Goal: Task Accomplishment & Management: Manage account settings

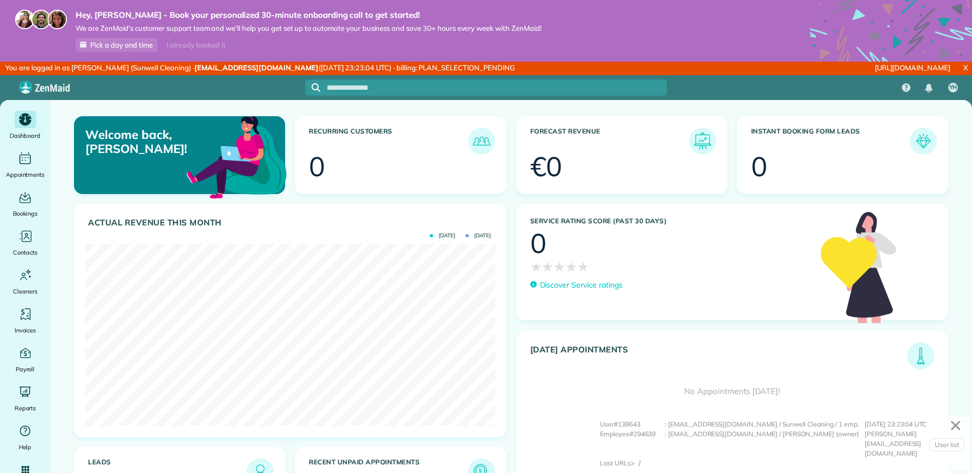
scroll to position [181, 410]
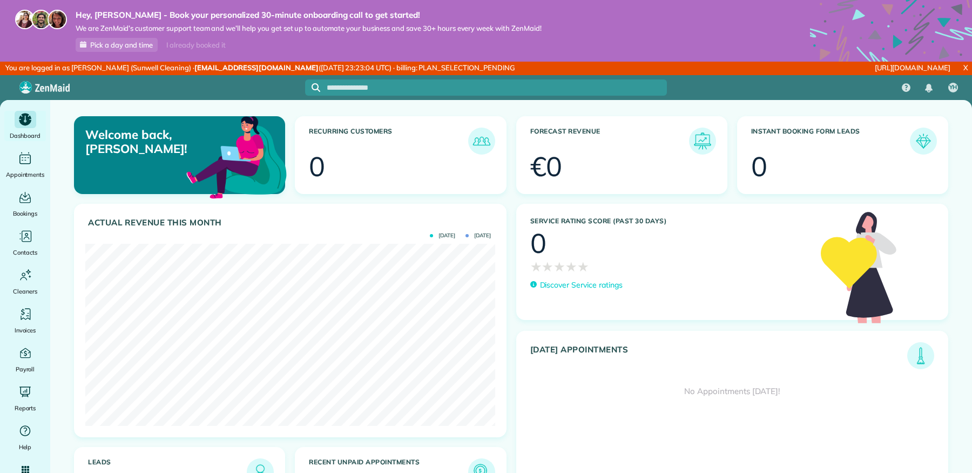
click at [967, 66] on link "X" at bounding box center [965, 68] width 13 height 12
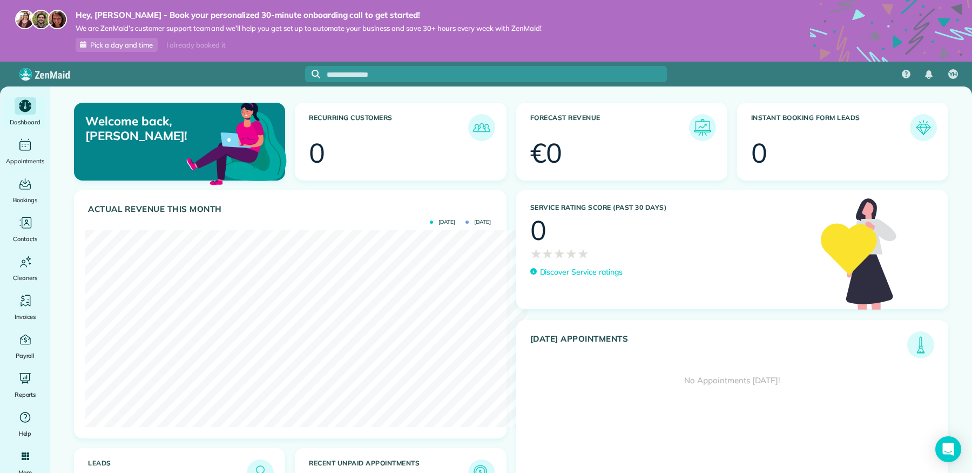
scroll to position [181, 410]
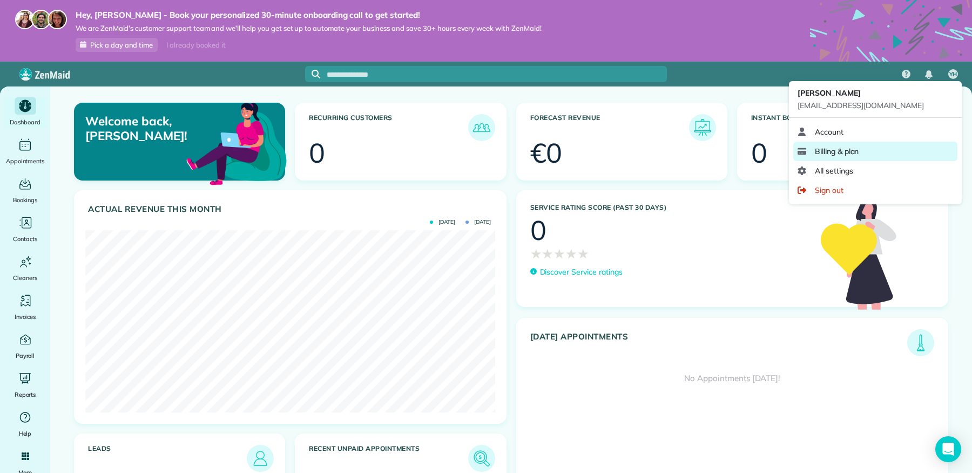
click at [829, 154] on span "Billing & plan" at bounding box center [837, 151] width 44 height 11
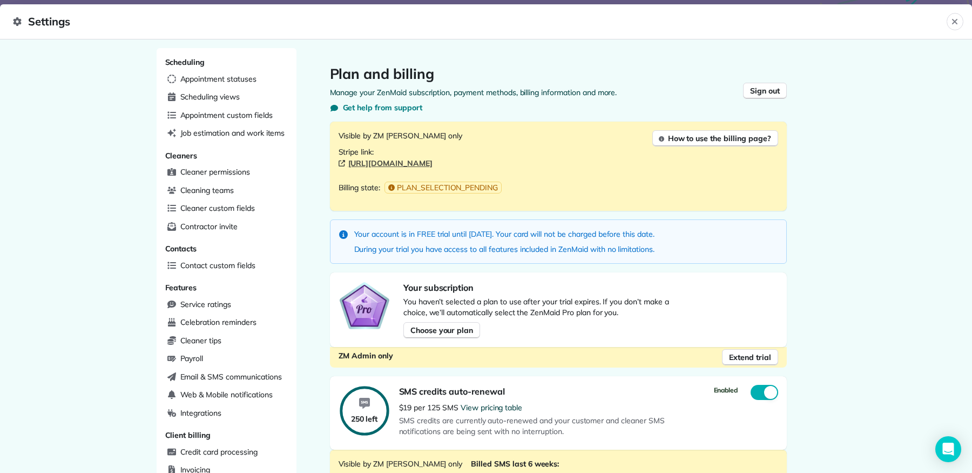
scroll to position [392, 0]
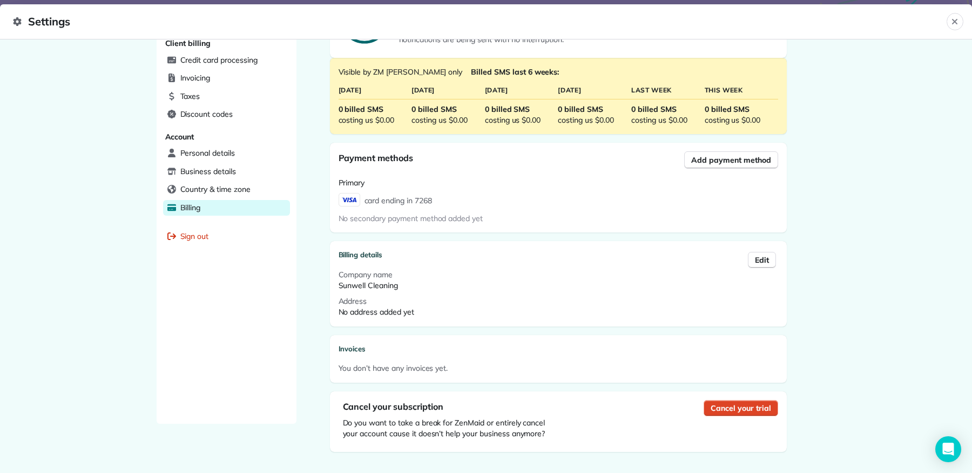
click at [733, 403] on span "Cancel your trial" at bounding box center [741, 407] width 60 height 11
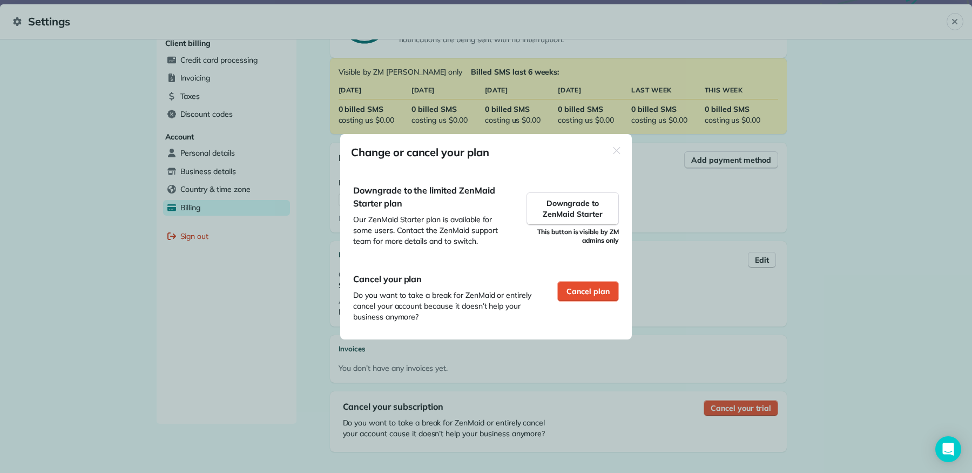
click at [596, 309] on div "Cancel plan" at bounding box center [588, 297] width 62 height 50
click at [593, 292] on span "Cancel plan" at bounding box center [588, 291] width 43 height 11
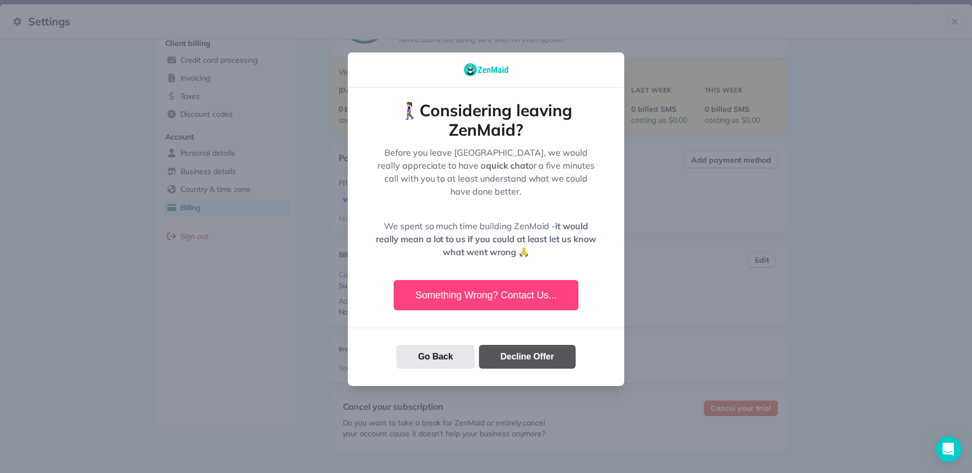
click at [533, 349] on button "Decline Offer" at bounding box center [527, 357] width 97 height 24
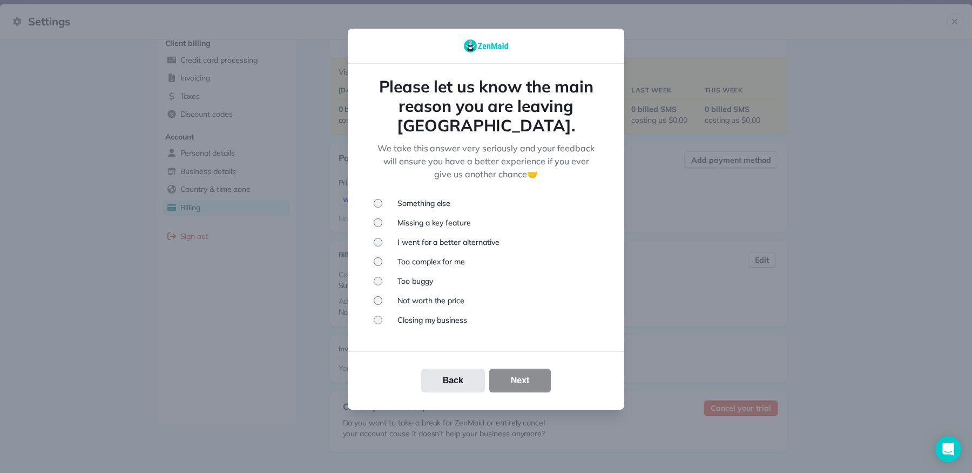
click at [433, 314] on li "Closing my business" at bounding box center [486, 319] width 225 height 11
click at [520, 373] on button "Next" at bounding box center [520, 380] width 62 height 24
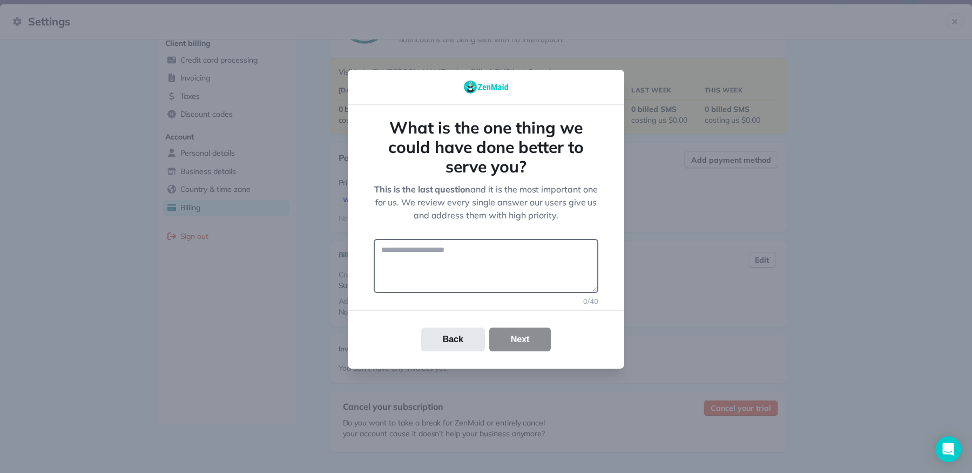
click at [496, 270] on textarea at bounding box center [486, 266] width 225 height 54
click at [704, 400] on button "Cancel your trial" at bounding box center [741, 408] width 74 height 16
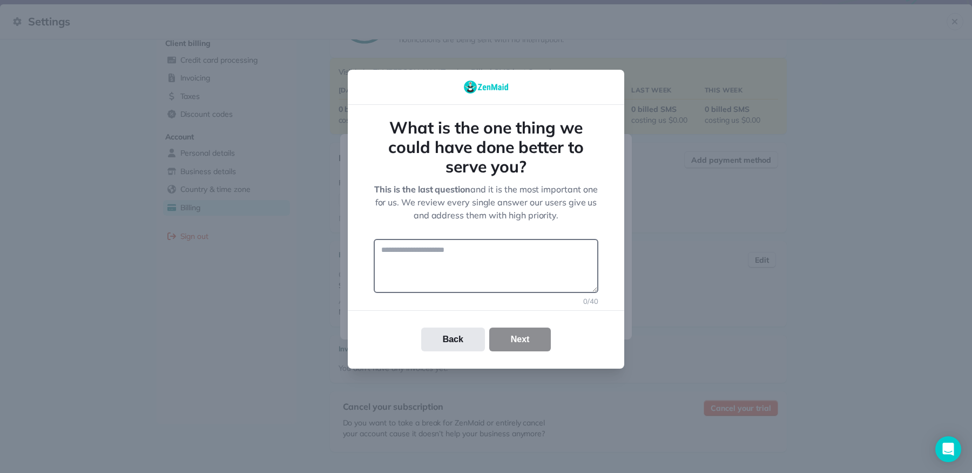
click at [459, 258] on div "Downgrade to the limited ZenMaid Starter plan Our ZenMaid Starter plan is avail…" at bounding box center [486, 215] width 292 height 89
click at [436, 245] on span "Our ZenMaid Starter plan is available for some users. Contact the ZenMaid suppo…" at bounding box center [429, 230] width 152 height 32
click at [433, 260] on div "Cancel your plan Do you want to take a break for ZenMaid or entirely cancel you…" at bounding box center [486, 297] width 292 height 76
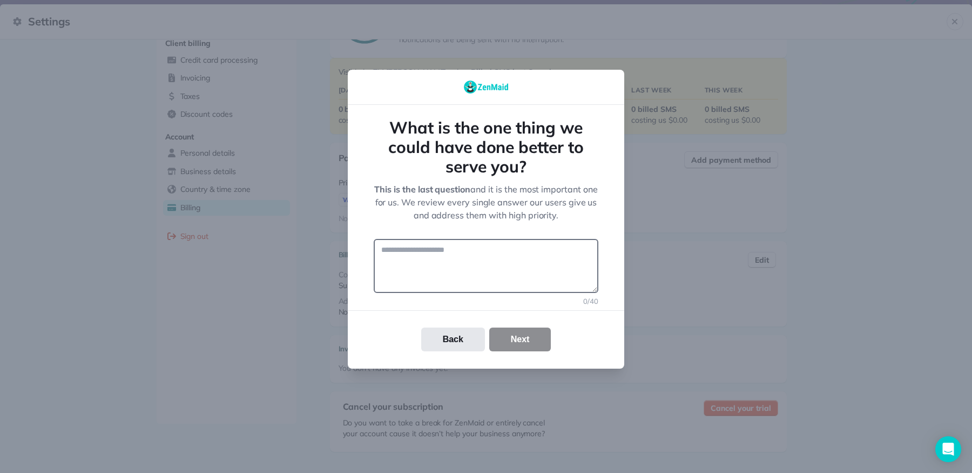
click at [448, 342] on div at bounding box center [486, 236] width 972 height 473
click at [460, 257] on textarea at bounding box center [486, 266] width 225 height 54
click at [704, 400] on button "Cancel your trial" at bounding box center [741, 408] width 74 height 16
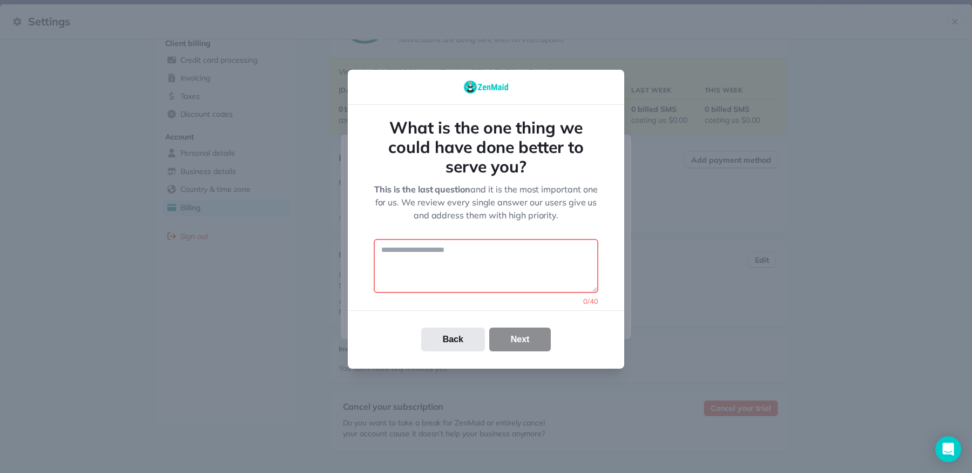
click at [460, 257] on div "Downgrade to the limited ZenMaid Starter plan Our ZenMaid Starter plan is avail…" at bounding box center [486, 215] width 291 height 88
click at [422, 251] on div "Downgrade to the limited ZenMaid Starter plan Our ZenMaid Starter plan is avail…" at bounding box center [486, 215] width 292 height 89
click at [348, 234] on div "Downgrade to the limited ZenMaid Starter plan Our ZenMaid Starter plan is avail…" at bounding box center [486, 215] width 292 height 89
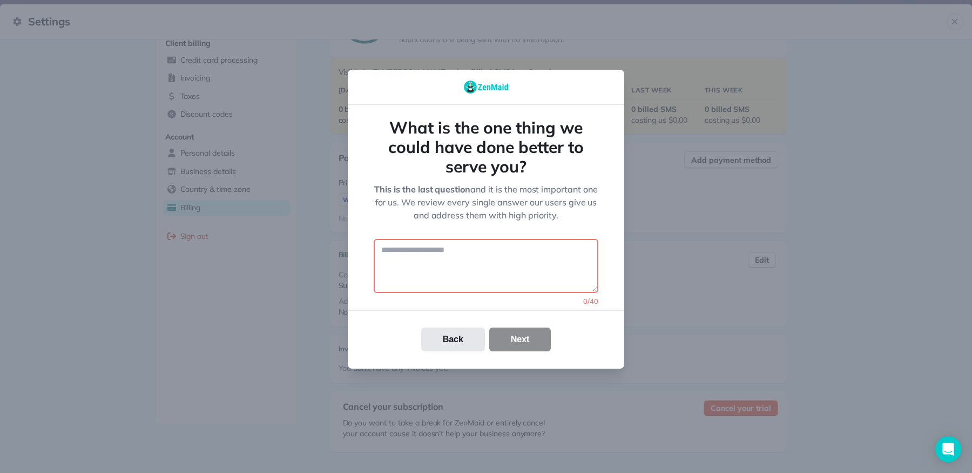
click at [335, 234] on div at bounding box center [486, 236] width 972 height 473
click at [413, 252] on textarea at bounding box center [486, 266] width 225 height 54
click at [413, 252] on textarea "To enrich screen reader interactions, please activate Accessibility in Grammarl…" at bounding box center [486, 266] width 225 height 54
click at [460, 328] on button "Back" at bounding box center [453, 339] width 64 height 24
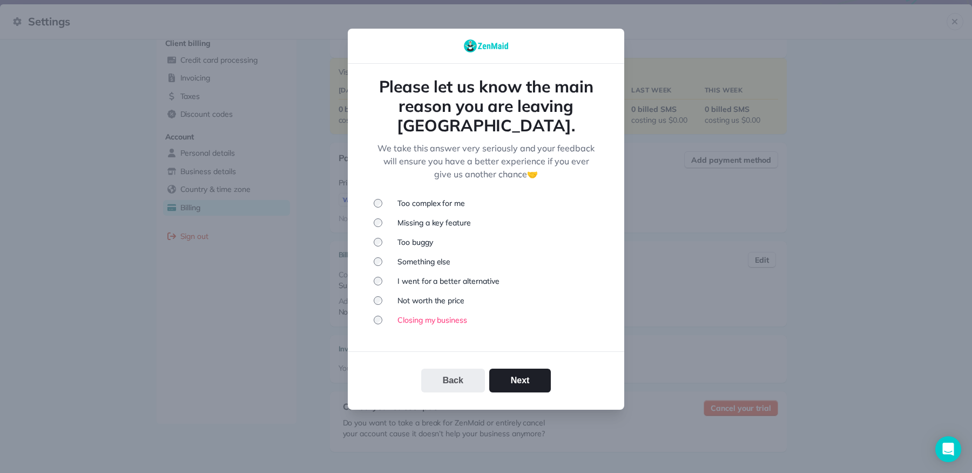
click at [459, 368] on button "Back" at bounding box center [453, 380] width 64 height 24
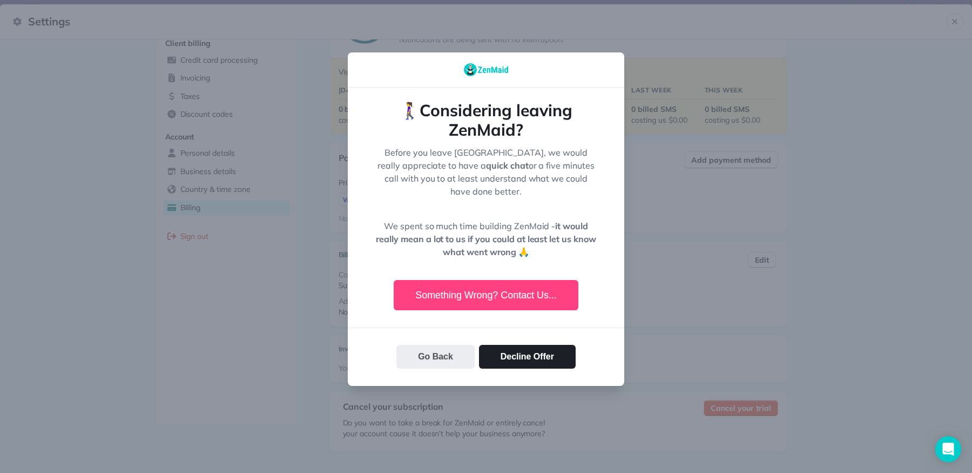
click at [455, 348] on button "Go Back" at bounding box center [435, 357] width 78 height 24
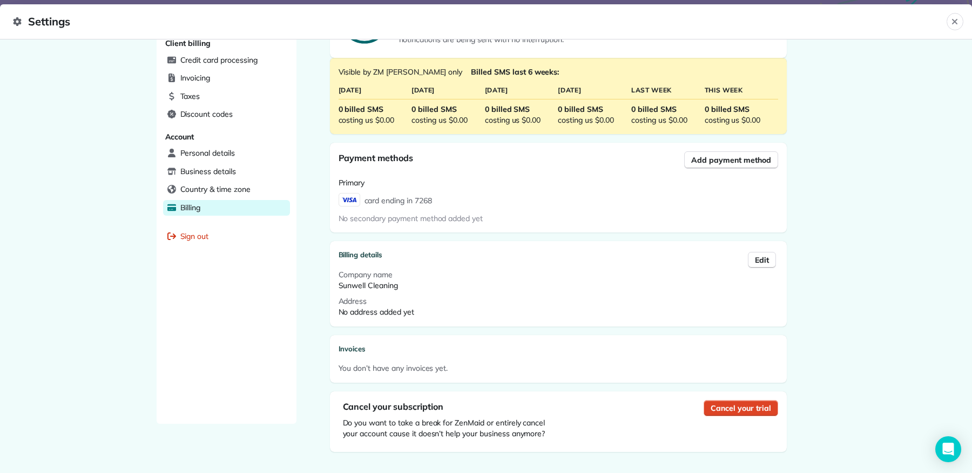
click at [733, 404] on span "Cancel your trial" at bounding box center [741, 407] width 60 height 11
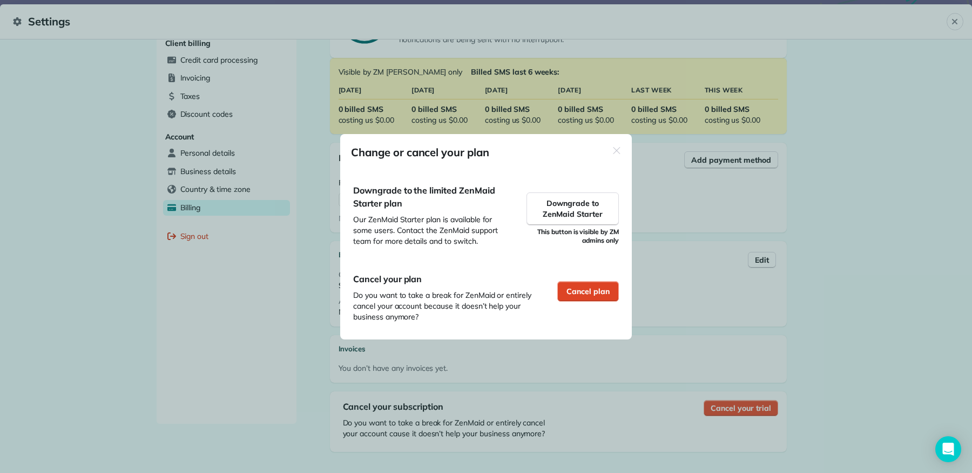
click at [583, 291] on span "Cancel plan" at bounding box center [588, 291] width 43 height 11
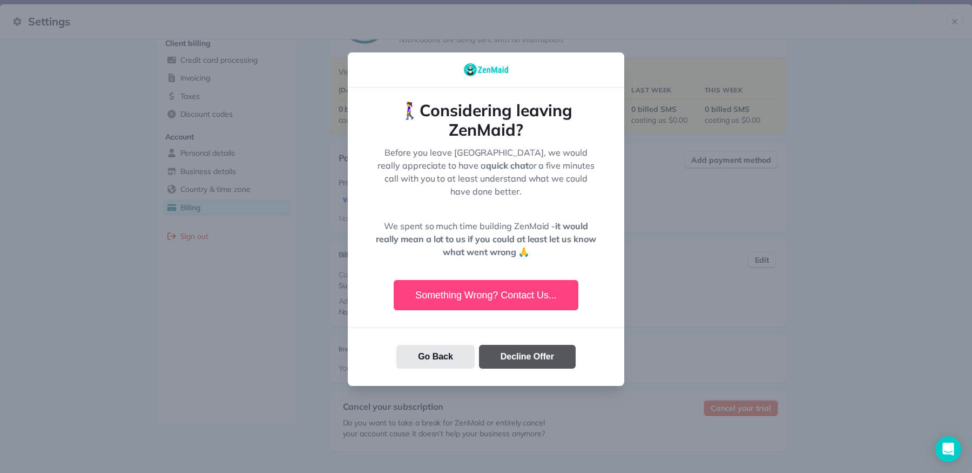
click at [522, 353] on button "Decline Offer" at bounding box center [527, 357] width 97 height 24
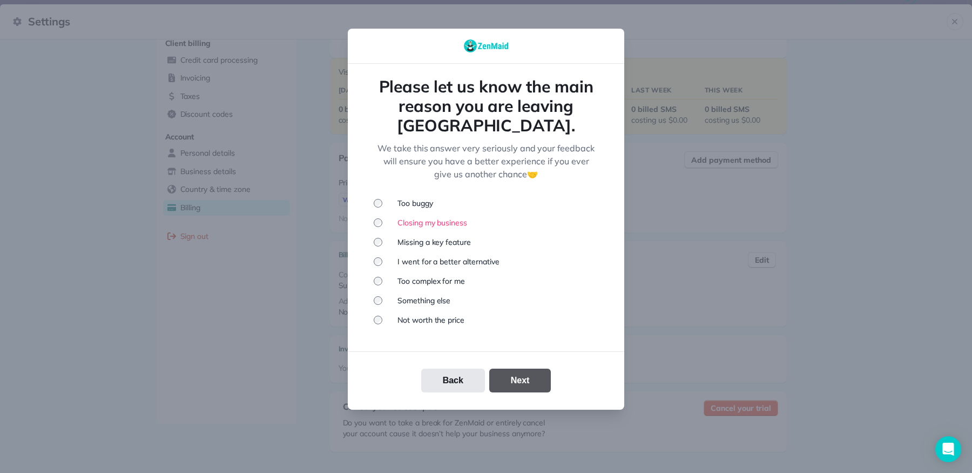
click at [512, 368] on button "Next" at bounding box center [520, 380] width 62 height 24
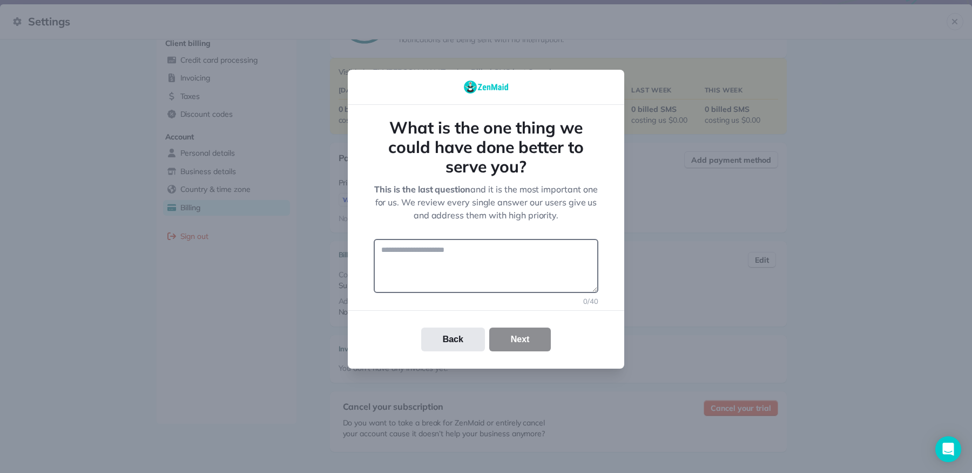
click at [474, 288] on textarea at bounding box center [486, 266] width 225 height 54
click at [467, 261] on textarea at bounding box center [486, 266] width 225 height 54
click at [445, 248] on textarea at bounding box center [486, 266] width 225 height 54
click at [443, 255] on textarea at bounding box center [486, 266] width 225 height 54
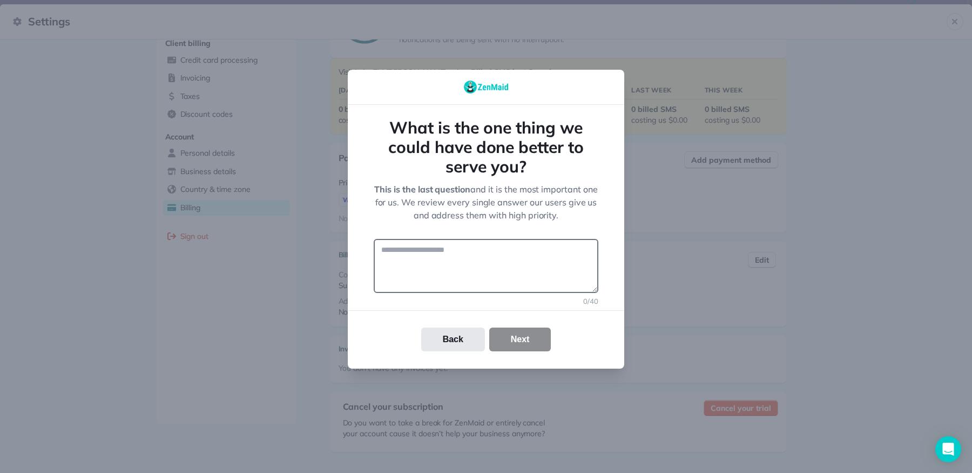
click at [443, 255] on textarea at bounding box center [486, 266] width 225 height 54
click at [704, 400] on button "Cancel your trial" at bounding box center [741, 408] width 74 height 16
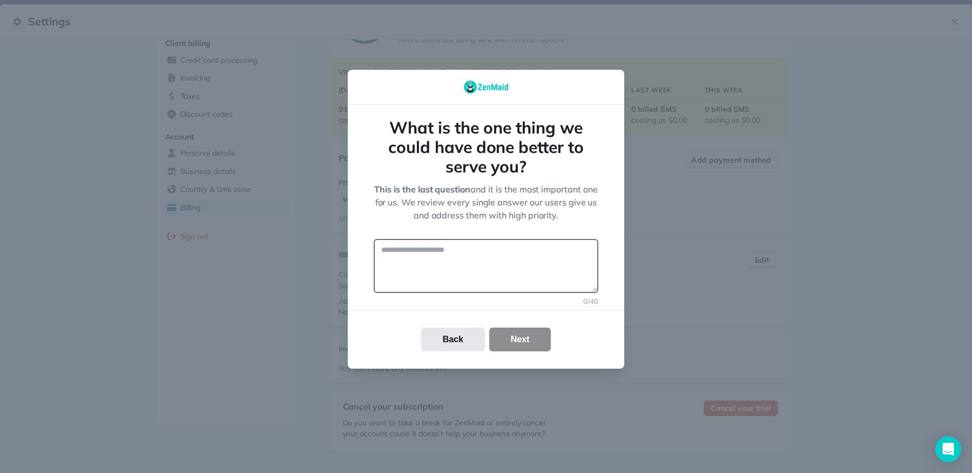
click at [602, 152] on div "button" at bounding box center [606, 159] width 8 height 14
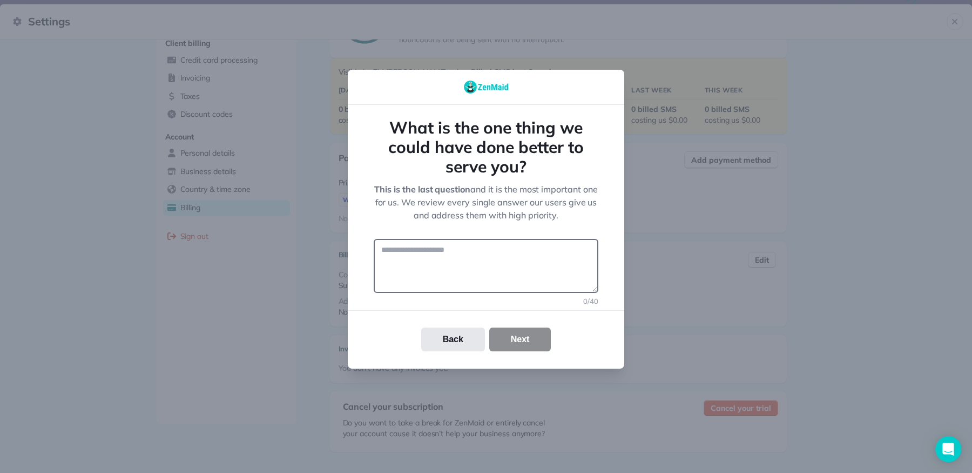
click at [600, 153] on div "button" at bounding box center [604, 160] width 8 height 14
click at [443, 255] on textarea "To enrich screen reader interactions, please activate Accessibility in Grammarl…" at bounding box center [486, 266] width 225 height 54
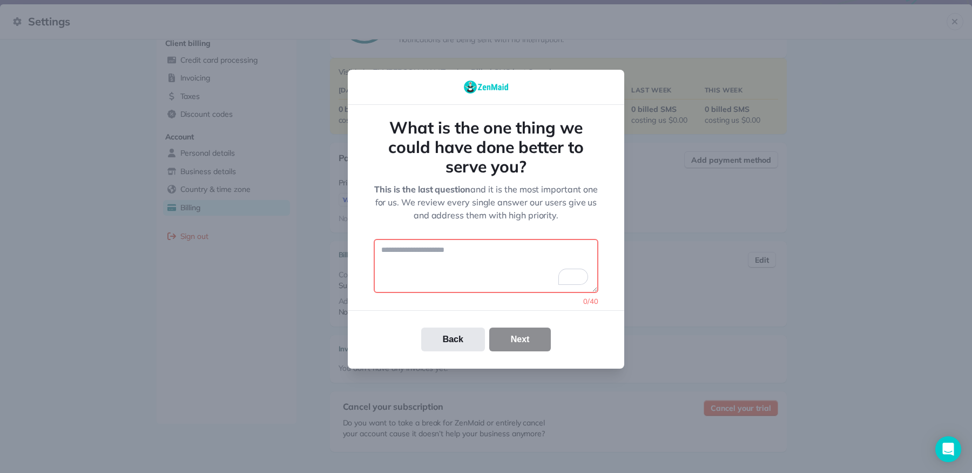
click at [704, 400] on button "Cancel your trial" at bounding box center [741, 408] width 74 height 16
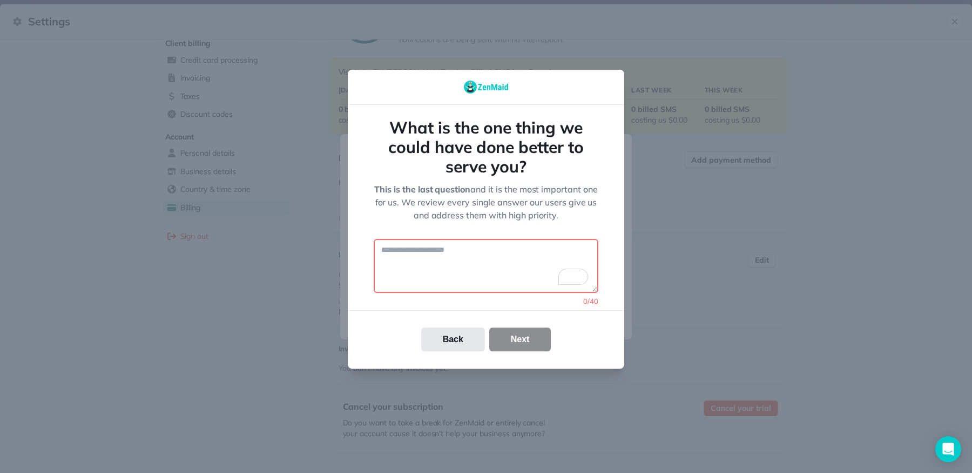
click at [474, 253] on div "Downgrade to the limited ZenMaid Starter plan Our ZenMaid Starter plan is avail…" at bounding box center [486, 215] width 292 height 89
click at [404, 252] on div "Downgrade to the limited ZenMaid Starter plan Our ZenMaid Starter plan is avail…" at bounding box center [486, 215] width 292 height 89
click at [400, 251] on div "Downgrade to the limited ZenMaid Starter plan Our ZenMaid Starter plan is avail…" at bounding box center [486, 215] width 292 height 89
click at [388, 250] on div "Downgrade to the limited ZenMaid Starter plan Our ZenMaid Starter plan is avail…" at bounding box center [486, 215] width 292 height 89
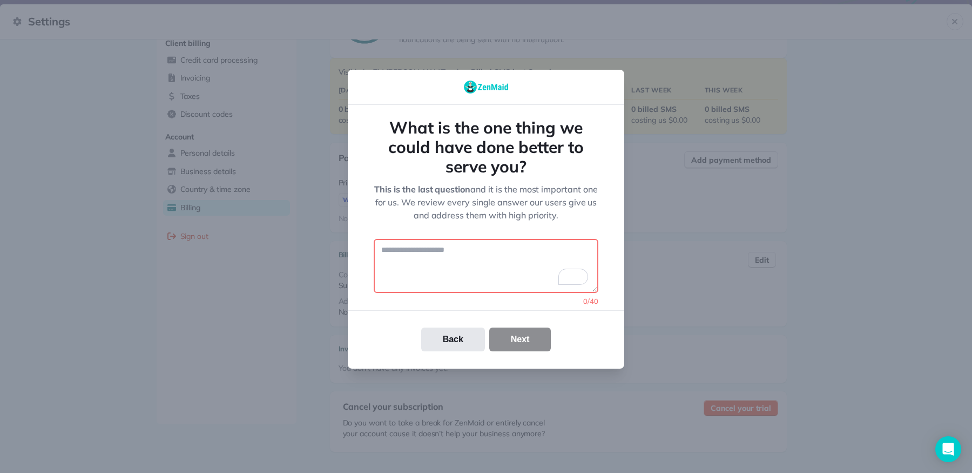
click at [328, 236] on div at bounding box center [486, 236] width 972 height 473
click at [409, 260] on textarea "To enrich screen reader interactions, please activate Accessibility in Grammarl…" at bounding box center [486, 266] width 225 height 54
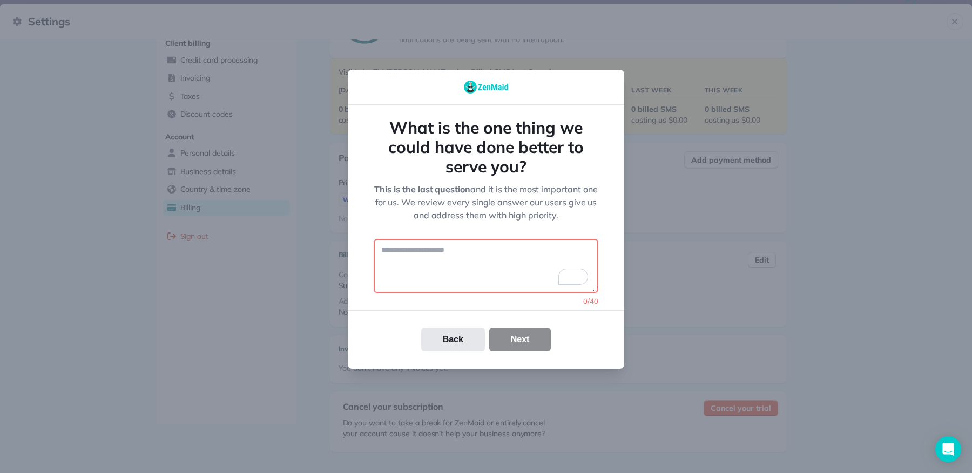
click at [409, 260] on textarea "To enrich screen reader interactions, please activate Accessibility in Grammarl…" at bounding box center [486, 266] width 225 height 54
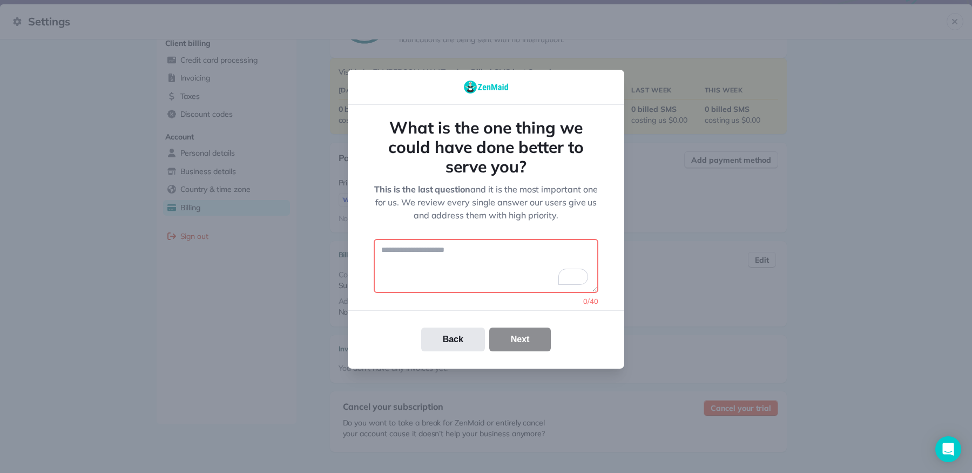
click at [409, 260] on textarea "To enrich screen reader interactions, please activate Accessibility in Grammarl…" at bounding box center [486, 266] width 225 height 54
click at [434, 338] on button "Back" at bounding box center [453, 339] width 64 height 24
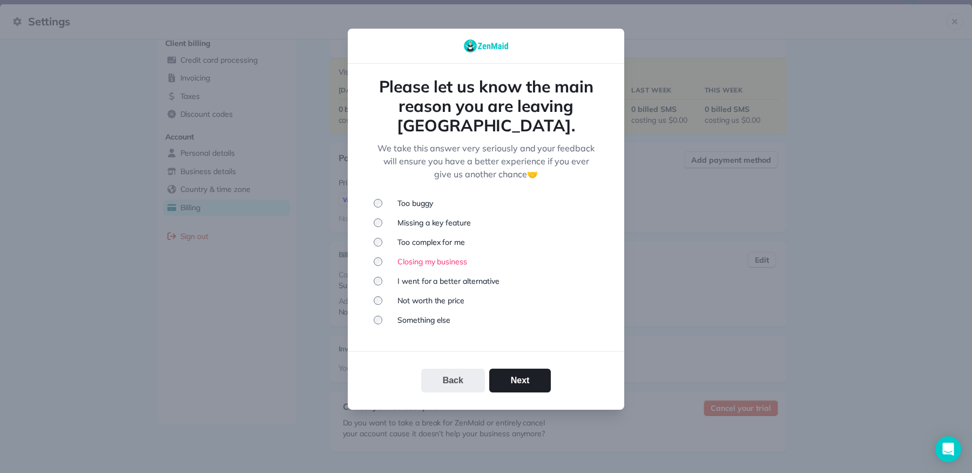
click at [468, 370] on button "Back" at bounding box center [453, 380] width 64 height 24
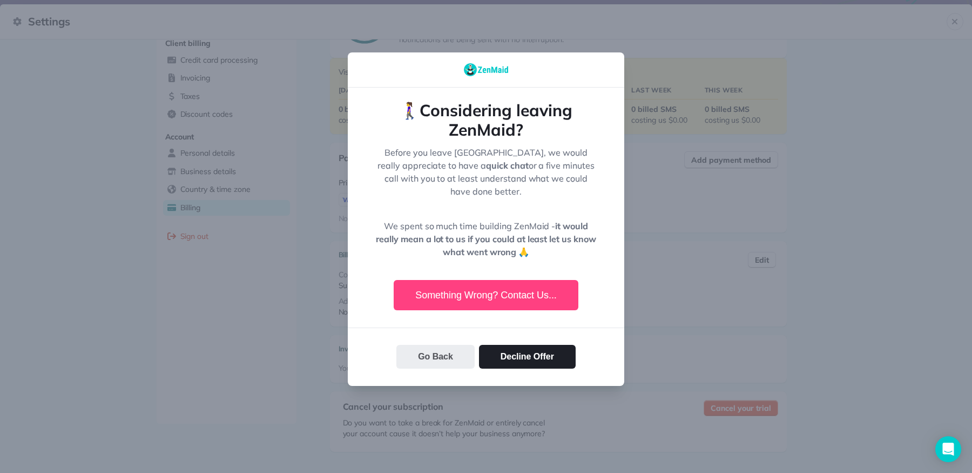
click at [438, 354] on button "Go Back" at bounding box center [435, 357] width 78 height 24
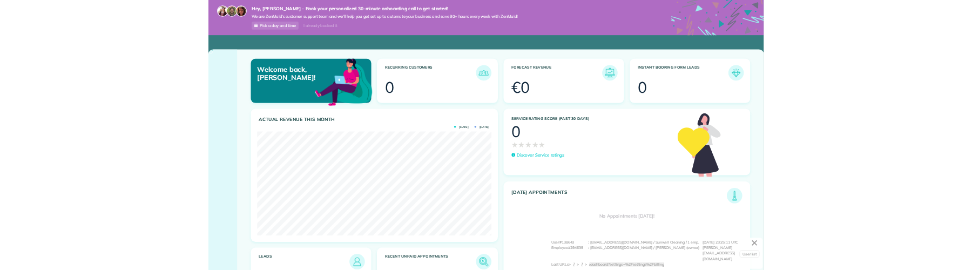
scroll to position [181, 410]
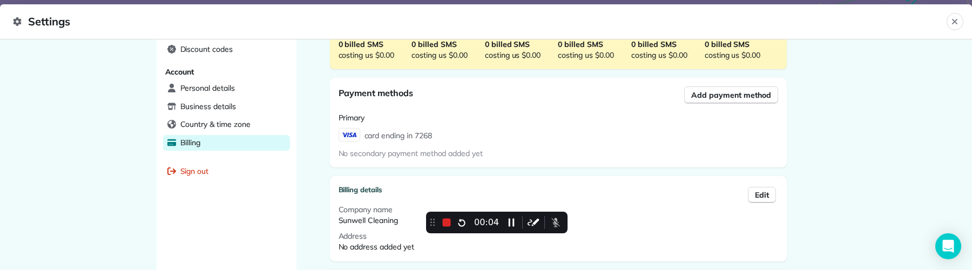
scroll to position [594, 0]
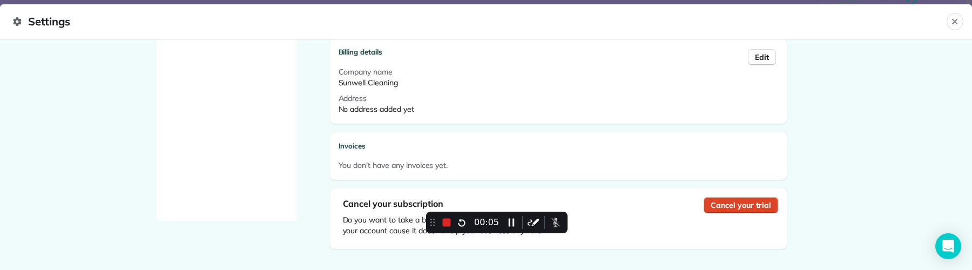
click at [736, 203] on span "Cancel your trial" at bounding box center [741, 205] width 60 height 11
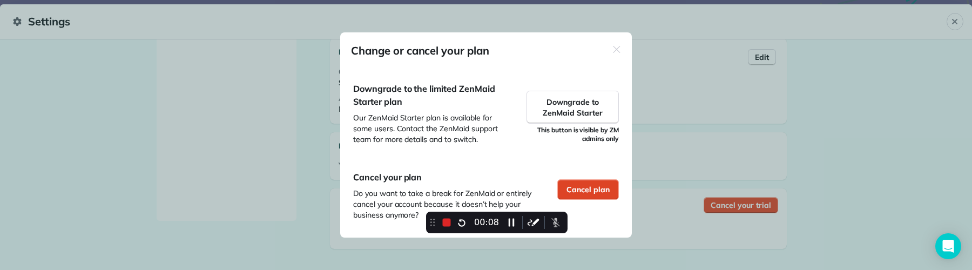
click at [603, 193] on span "Cancel plan" at bounding box center [588, 189] width 43 height 11
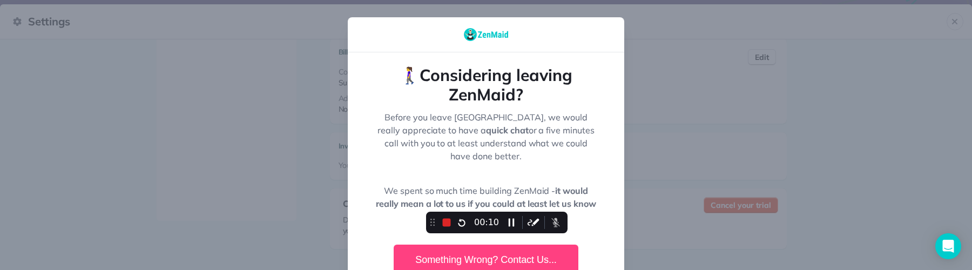
scroll to position [119, 0]
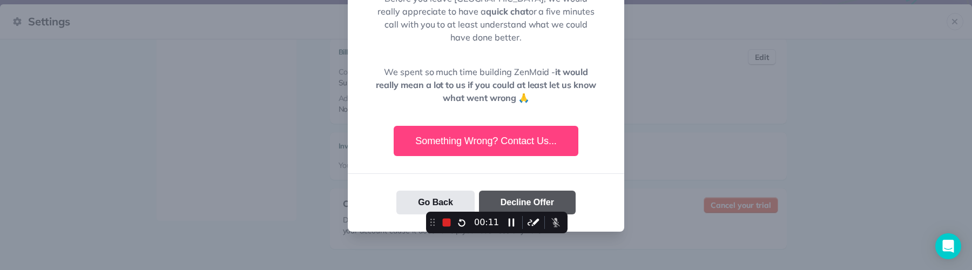
click at [543, 191] on button "Decline Offer" at bounding box center [527, 203] width 97 height 24
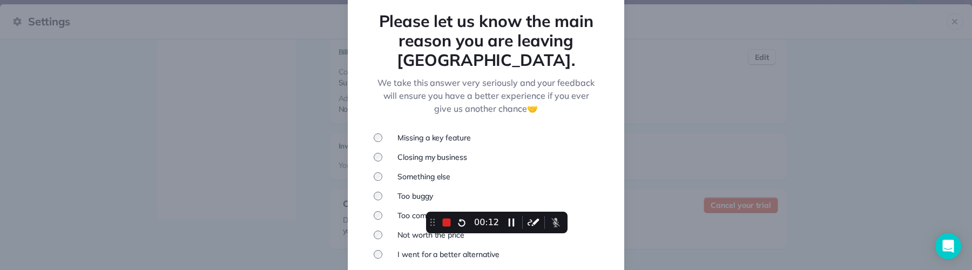
click at [422, 152] on li "Closing my business" at bounding box center [486, 157] width 225 height 11
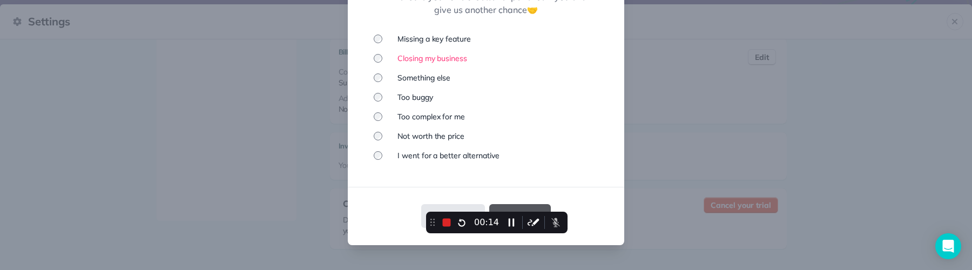
click at [534, 204] on button "Next" at bounding box center [520, 216] width 62 height 24
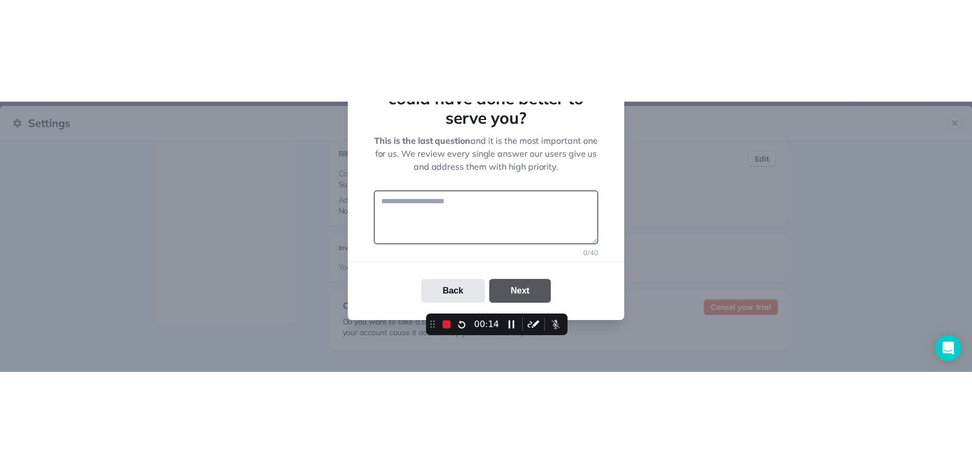
scroll to position [97, 0]
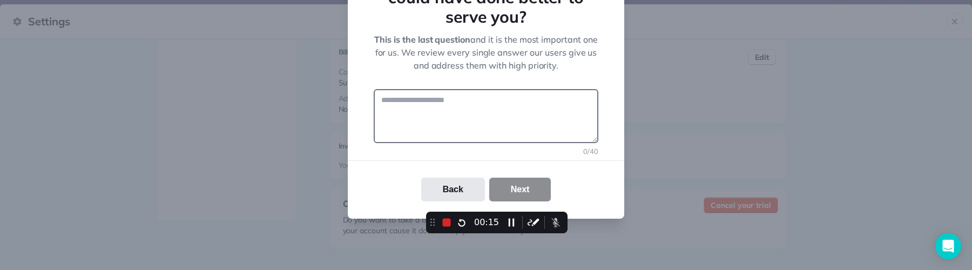
click at [476, 112] on textarea at bounding box center [486, 116] width 225 height 54
click at [463, 107] on textarea at bounding box center [486, 116] width 225 height 54
click at [704, 197] on button "Cancel your trial" at bounding box center [741, 205] width 74 height 16
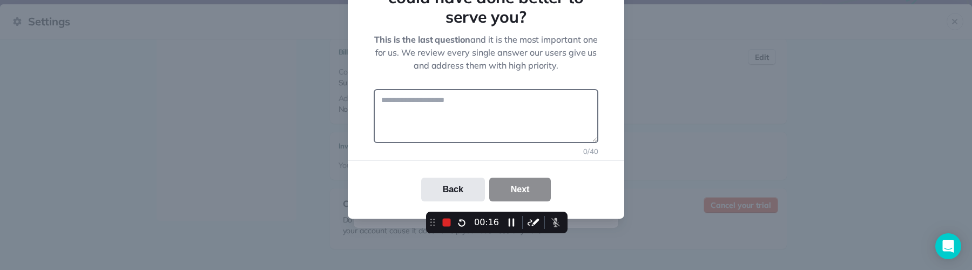
click at [601, 52] on div "button" at bounding box center [605, 59] width 8 height 14
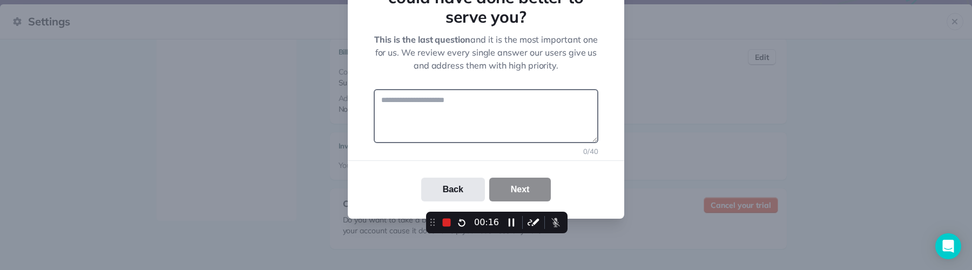
click at [463, 107] on div "Downgrade to the limited ZenMaid Starter plan" at bounding box center [437, 101] width 129 height 22
click at [449, 105] on textarea at bounding box center [486, 116] width 225 height 54
click at [704, 197] on button "Cancel your trial" at bounding box center [741, 205] width 74 height 16
click at [312, 104] on div at bounding box center [486, 135] width 972 height 270
click at [434, 85] on div "What is the one thing we could have done better to serve you? This is the last …" at bounding box center [486, 55] width 225 height 175
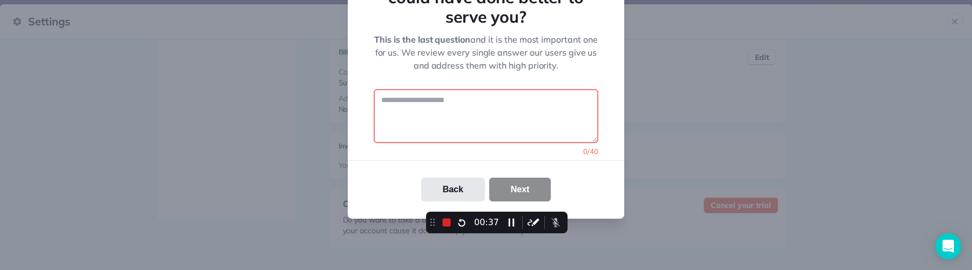
click at [431, 118] on textarea at bounding box center [486, 116] width 225 height 54
click at [425, 117] on textarea "To enrich screen reader interactions, please activate Accessibility in Grammarl…" at bounding box center [486, 116] width 225 height 54
click at [426, 117] on textarea "To enrich screen reader interactions, please activate Accessibility in Grammarl…" at bounding box center [486, 116] width 225 height 54
click at [704, 197] on button "Cancel your trial" at bounding box center [741, 205] width 74 height 16
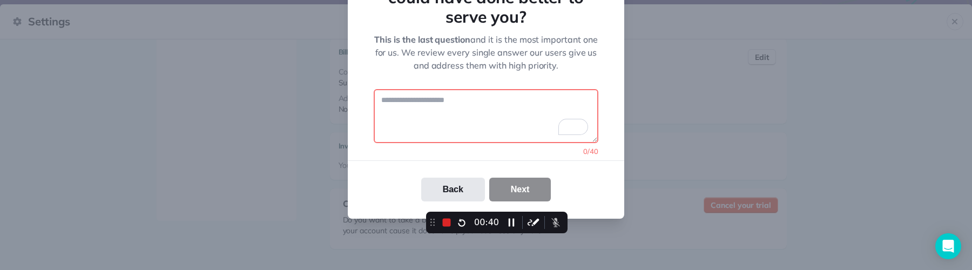
click at [426, 117] on span "Our ZenMaid Starter plan is available for some users. Contact the ZenMaid suppo…" at bounding box center [430, 129] width 149 height 32
click at [445, 222] on icon at bounding box center [447, 223] width 8 height 8
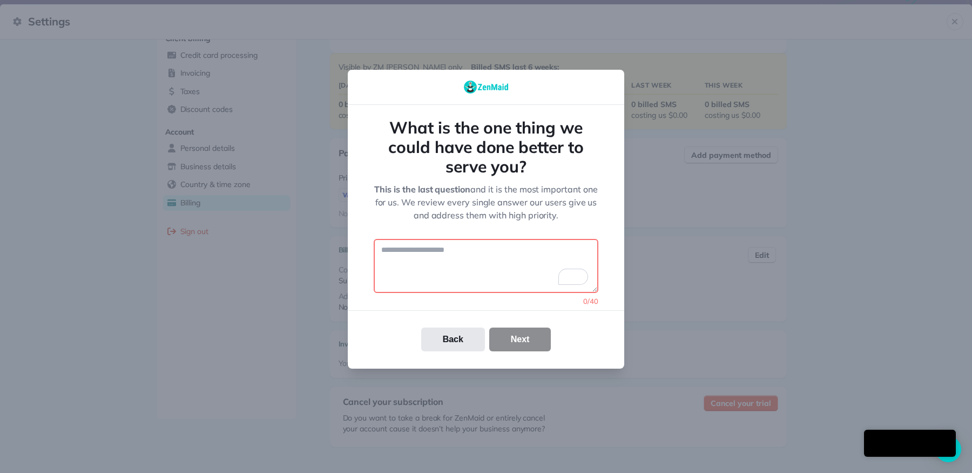
scroll to position [392, 0]
